Goal: Understand process/instructions: Learn how to perform a task or action

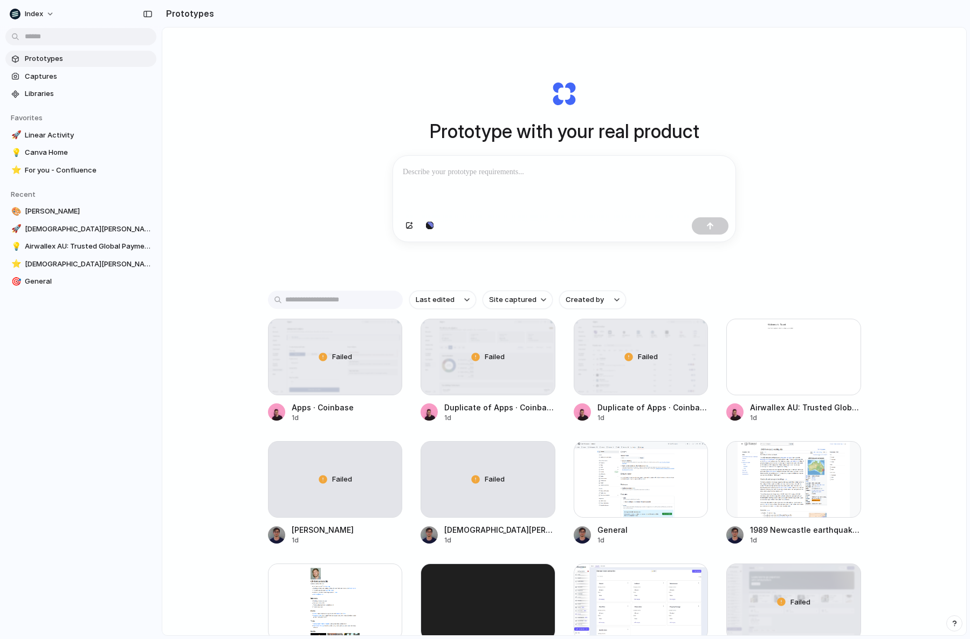
click at [776, 209] on div "Prototype with your real product Clone web app Clone screenshot Start from exis…" at bounding box center [564, 161] width 431 height 242
click at [488, 226] on div at bounding box center [564, 227] width 342 height 29
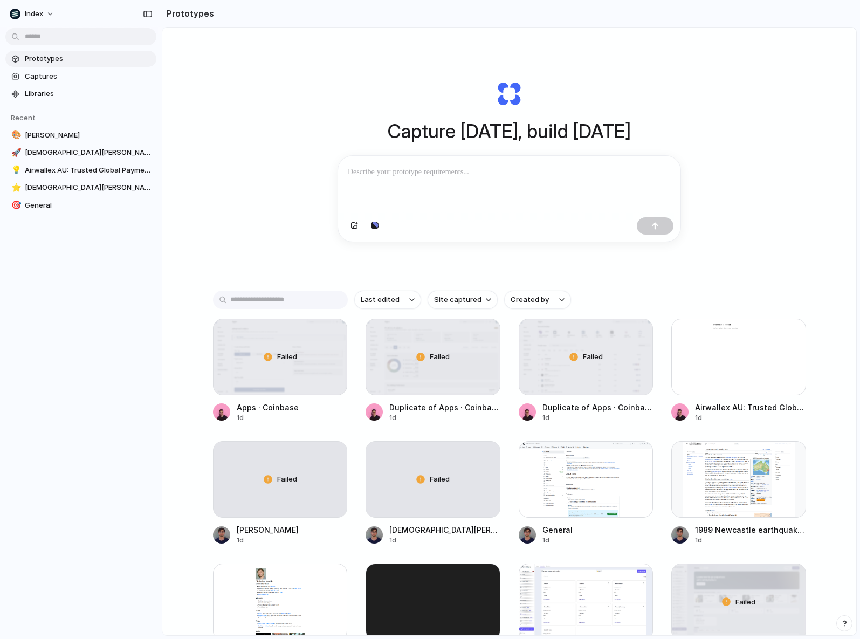
click at [711, 59] on div "Capture today, build tomorrow Clone web app Clone screenshot Start from existin…" at bounding box center [509, 161] width 431 height 242
click at [142, 15] on button "button" at bounding box center [147, 13] width 17 height 17
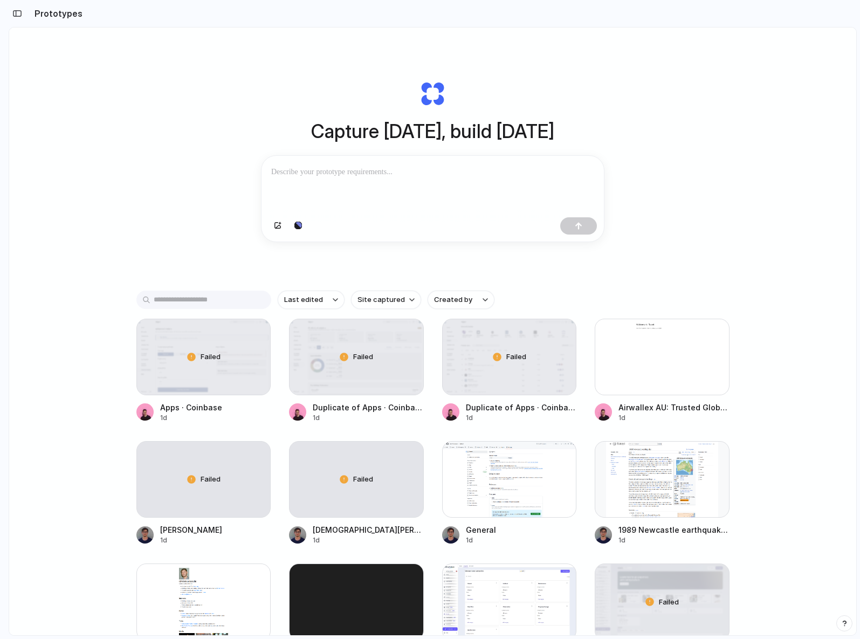
click at [207, 75] on div "Capture today, build tomorrow Clone web app Clone screenshot Start from existin…" at bounding box center [432, 359] width 847 height 665
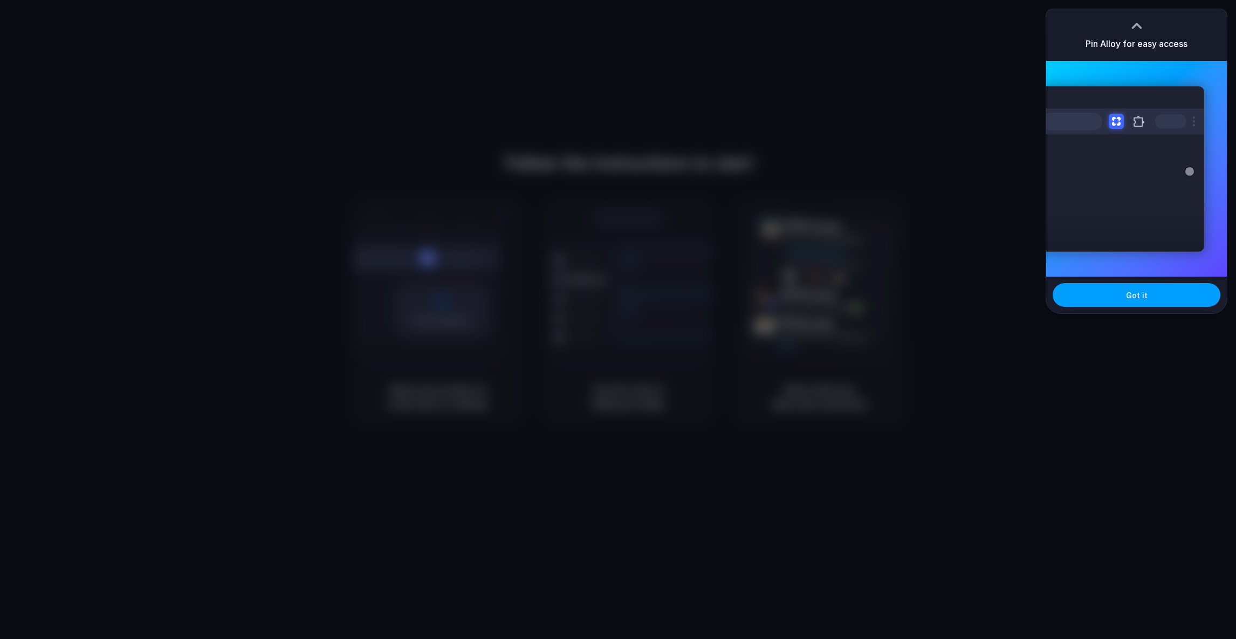
click at [1085, 300] on button "Got it" at bounding box center [1137, 295] width 168 height 24
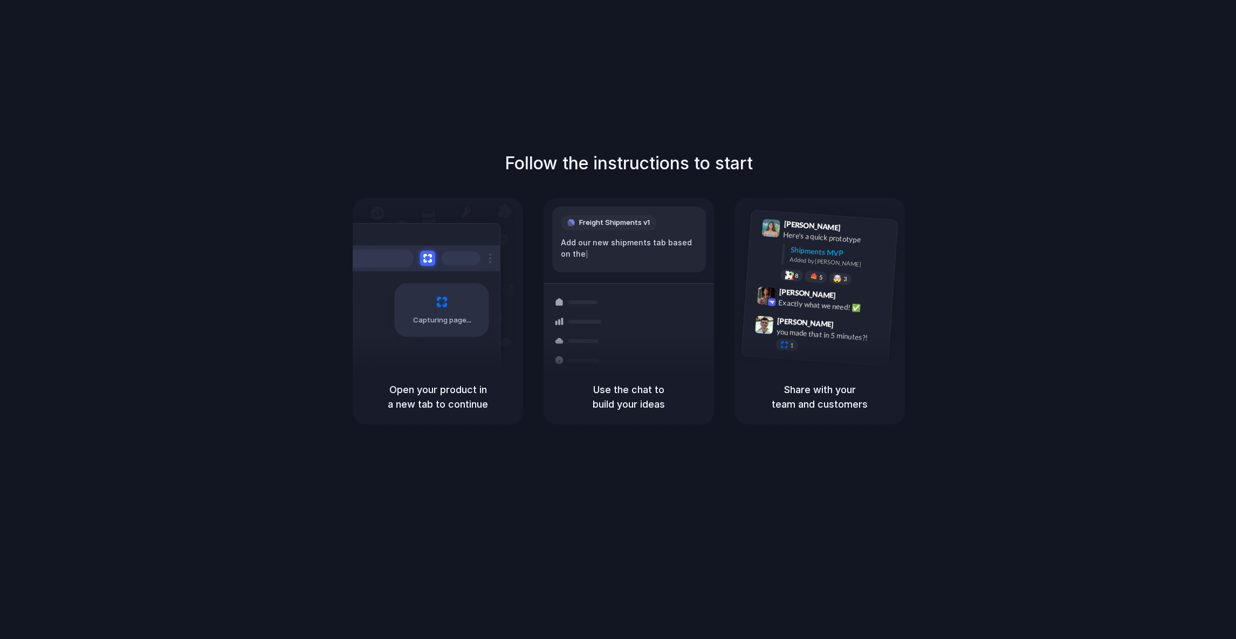
click at [412, 121] on div "Follow the instructions to start Capturing page Open your product in a new tab …" at bounding box center [628, 330] width 1257 height 661
click at [471, 192] on div "Follow the instructions to start Capturing page Open your product in a new tab …" at bounding box center [629, 287] width 1236 height 274
drag, startPoint x: 365, startPoint y: 136, endPoint x: 364, endPoint y: 281, distance: 144.5
click at [364, 281] on div "Follow the instructions to start Capturing page Open your product in a new tab …" at bounding box center [628, 330] width 1257 height 661
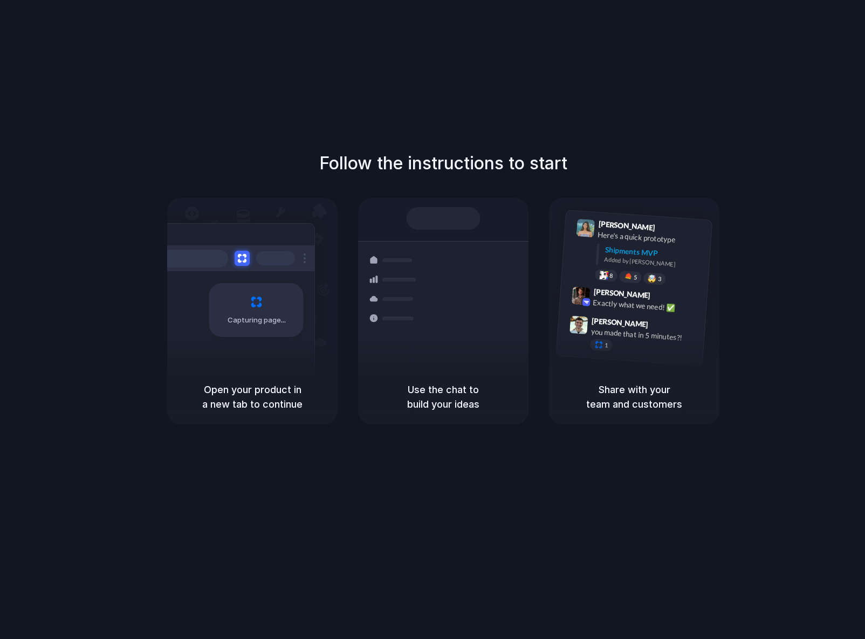
click at [127, 49] on div "Follow the instructions to start Capturing page Open your product in a new tab …" at bounding box center [443, 330] width 886 height 661
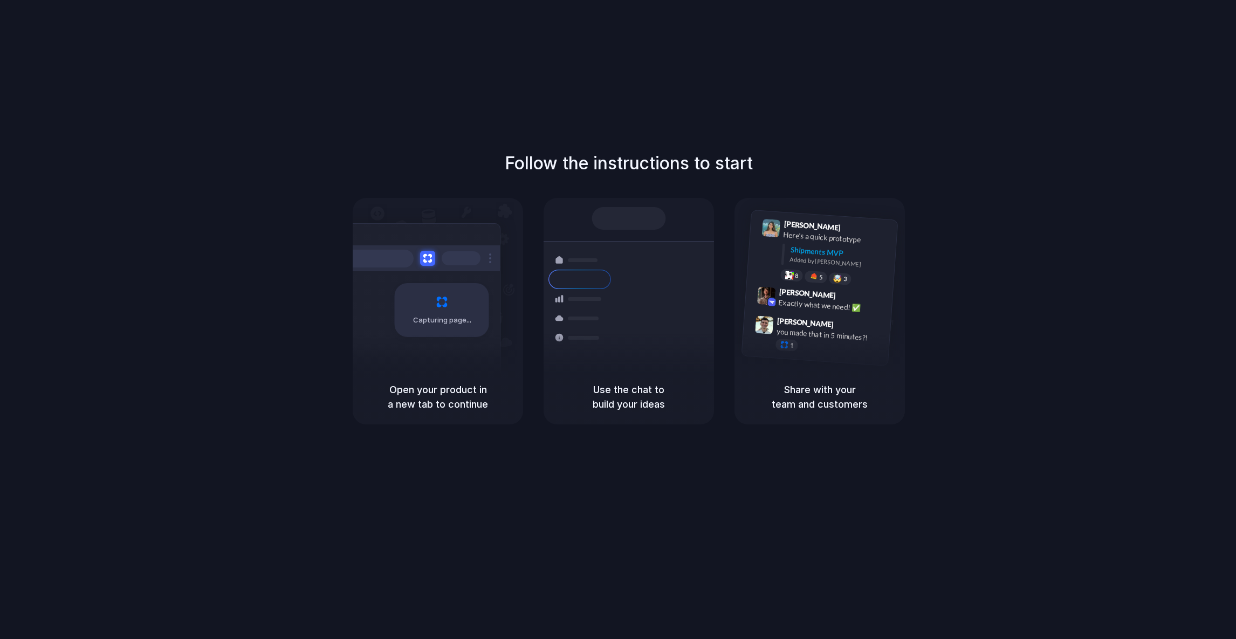
click at [802, 122] on div "Follow the instructions to start Capturing page Open your product in a new tab …" at bounding box center [628, 330] width 1257 height 661
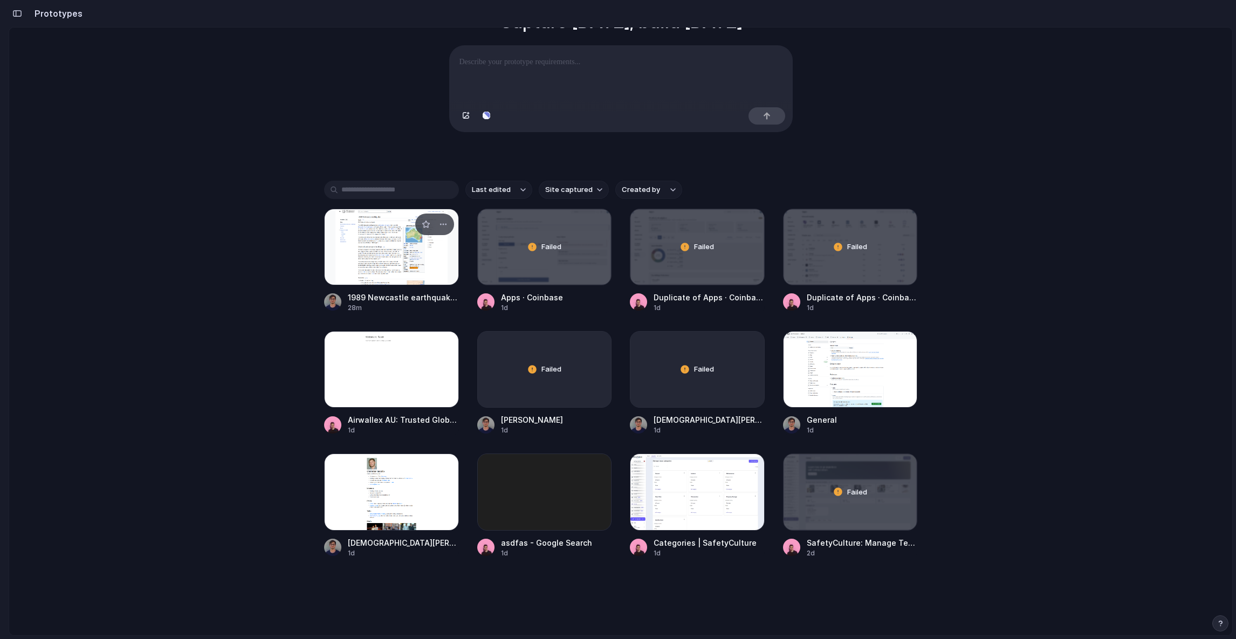
scroll to position [109, 0]
click at [375, 258] on div at bounding box center [391, 247] width 135 height 77
